Goal: Find specific page/section: Find specific page/section

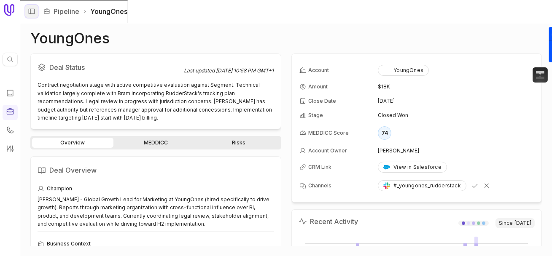
click at [32, 12] on icon "Expand sidebar" at bounding box center [32, 12] width 8 height 8
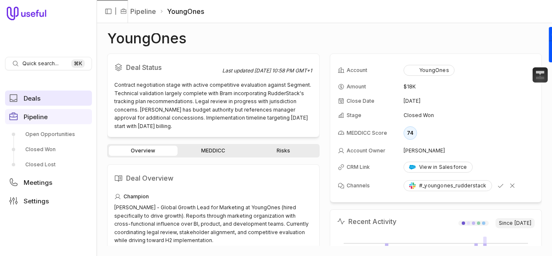
click at [37, 94] on link "Deals" at bounding box center [48, 98] width 87 height 15
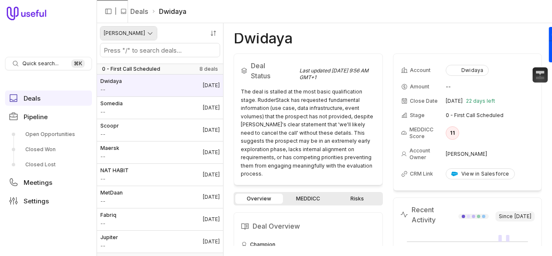
click at [131, 28] on html "Quick search... ⌘ K Deals Pipeline Open Opportunities Closed Won Closed Lost Me…" at bounding box center [276, 128] width 552 height 256
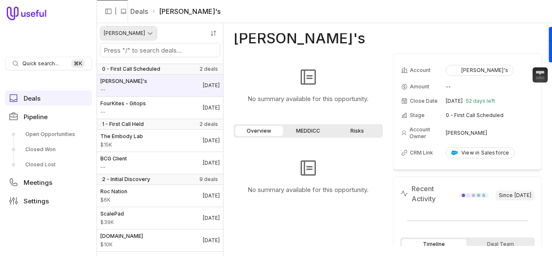
click at [132, 36] on html "Quick search... ⌘ K Deals Pipeline Open Opportunities Closed Won Closed Lost Me…" at bounding box center [276, 128] width 552 height 256
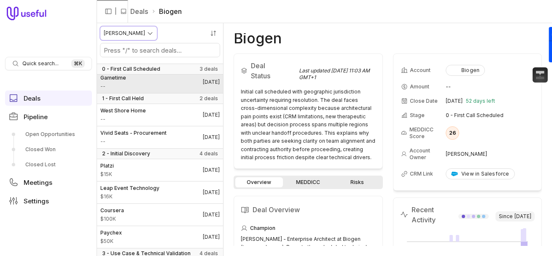
scroll to position [49, 0]
